Goal: Task Accomplishment & Management: Manage account settings

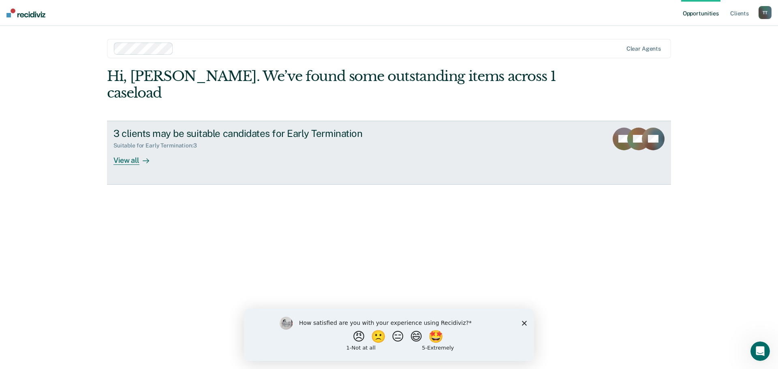
click at [131, 149] on div "View all" at bounding box center [135, 157] width 45 height 16
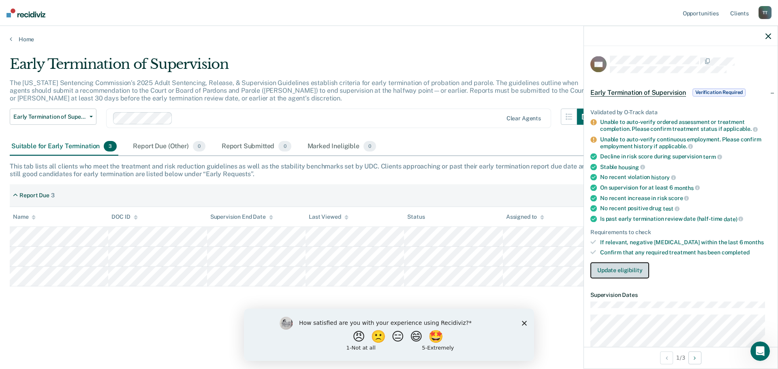
click at [625, 271] on button "Update eligibility" at bounding box center [620, 270] width 59 height 16
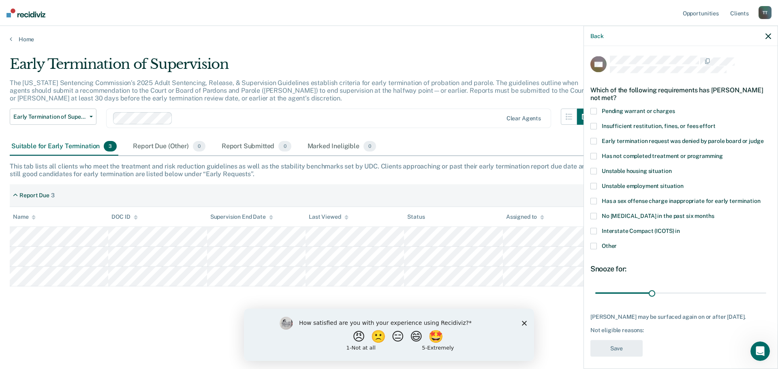
click at [593, 154] on span at bounding box center [594, 156] width 6 height 6
click at [723, 153] on input "Has not completed treatment or programming" at bounding box center [723, 153] width 0 height 0
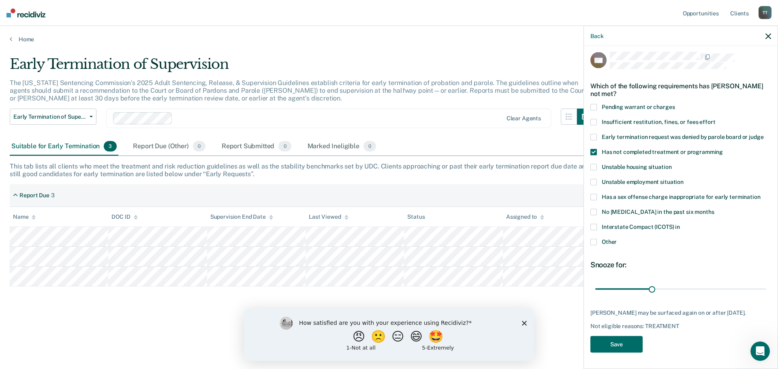
scroll to position [10, 0]
click at [625, 344] on button "Save" at bounding box center [617, 344] width 52 height 17
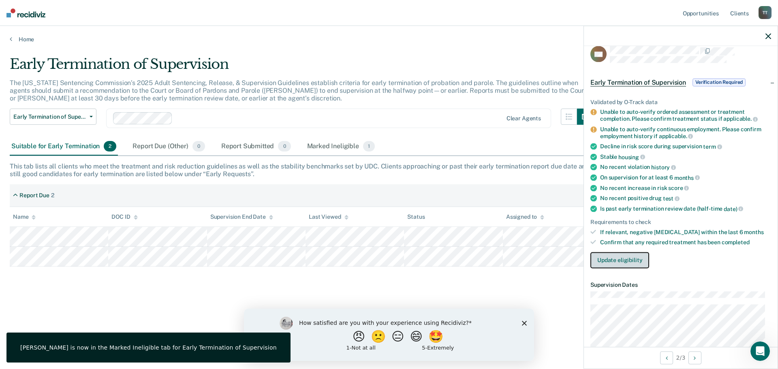
click at [620, 261] on button "Update eligibility" at bounding box center [620, 260] width 59 height 16
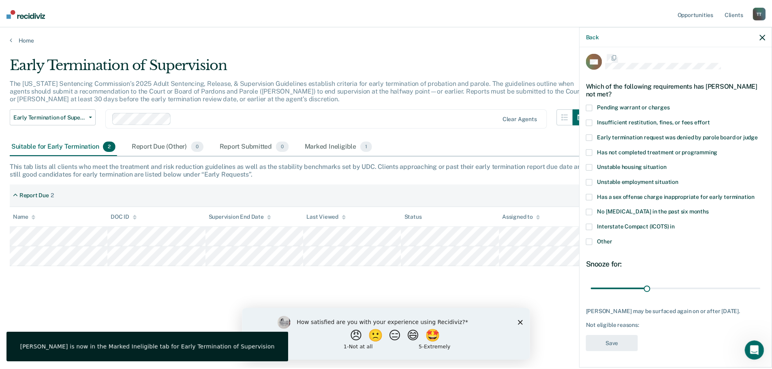
scroll to position [3, 0]
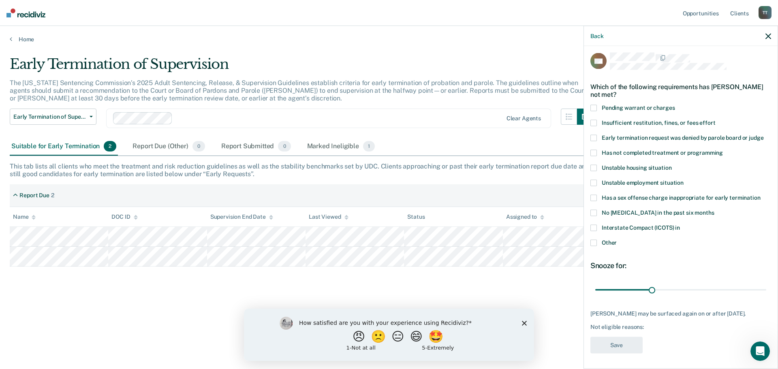
click at [595, 153] on span at bounding box center [594, 153] width 6 height 6
click at [723, 150] on input "Has not completed treatment or programming" at bounding box center [723, 150] width 0 height 0
click at [618, 346] on button "Save" at bounding box center [617, 345] width 52 height 17
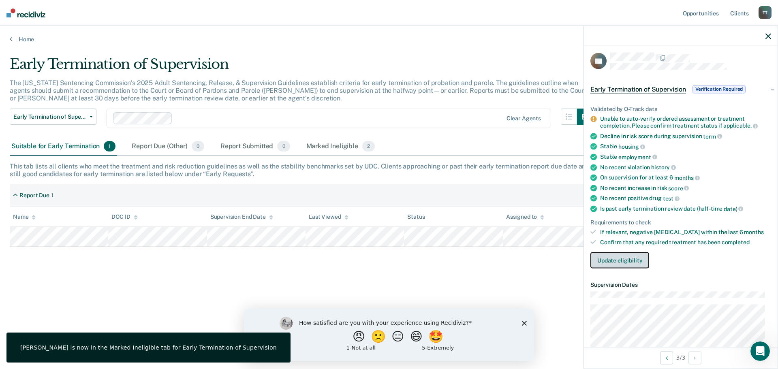
click at [615, 261] on button "Update eligibility" at bounding box center [620, 260] width 59 height 16
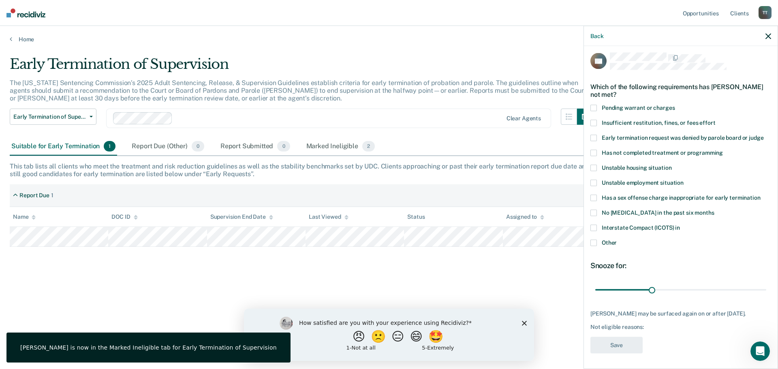
click at [592, 150] on span at bounding box center [594, 153] width 6 height 6
click at [723, 150] on input "Has not completed treatment or programming" at bounding box center [723, 150] width 0 height 0
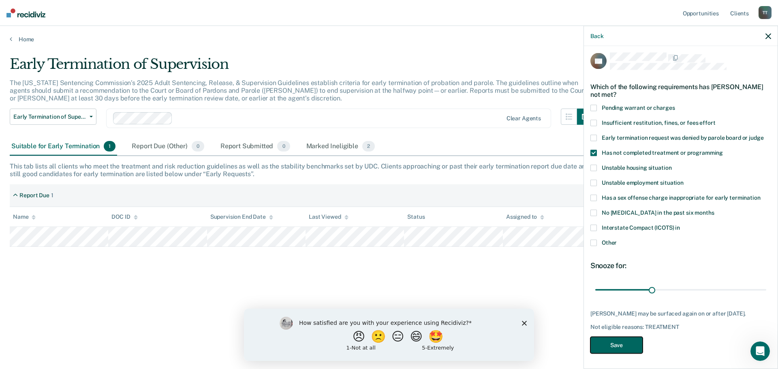
click at [618, 350] on button "Save" at bounding box center [617, 345] width 52 height 17
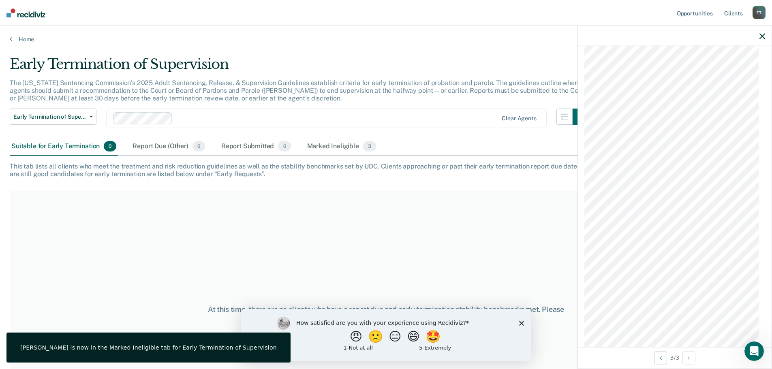
scroll to position [897, 0]
